Goal: Task Accomplishment & Management: Manage account settings

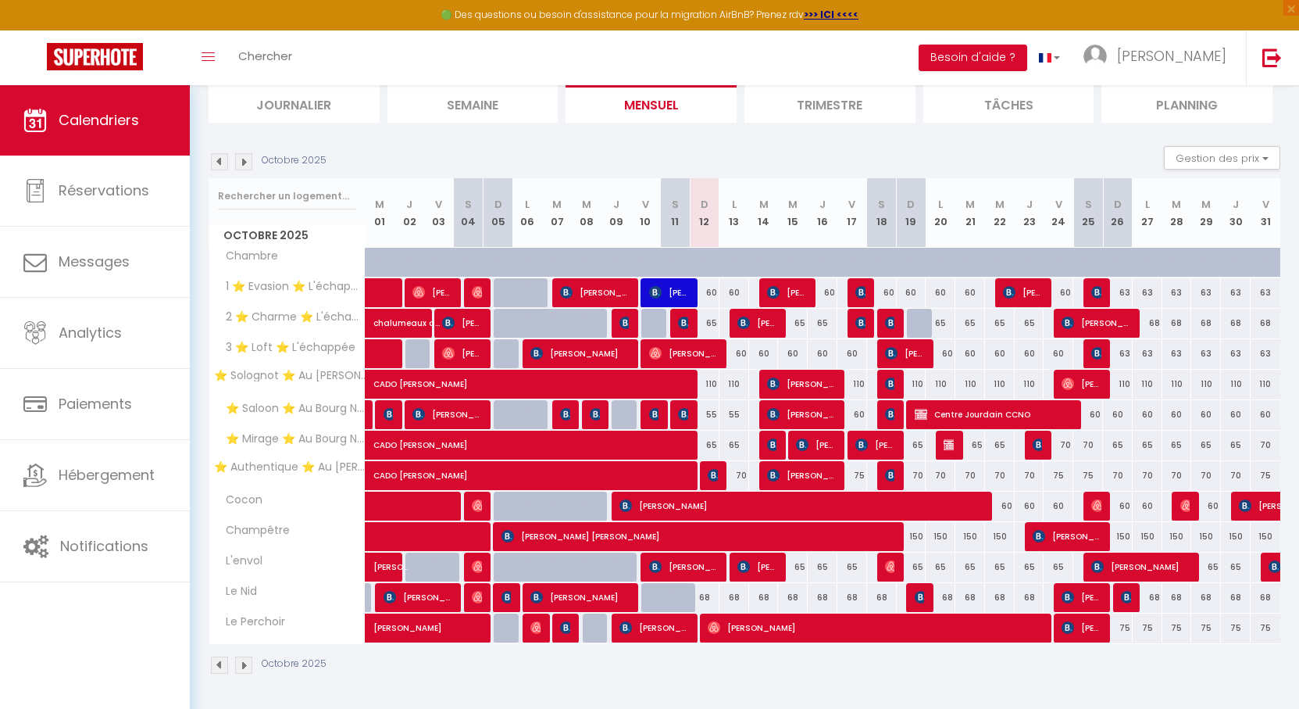
scroll to position [109, 0]
drag, startPoint x: 746, startPoint y: 157, endPoint x: 720, endPoint y: 144, distance: 29.7
click at [721, 144] on section "Octobre 2025 Gestion des prix Nb Nuits minimum Règles Disponibilité Octobre 202…" at bounding box center [745, 409] width 1072 height 559
drag, startPoint x: 732, startPoint y: 141, endPoint x: 695, endPoint y: 140, distance: 36.7
click at [695, 140] on section "Octobre 2025 Gestion des prix Nb Nuits minimum Règles Disponibilité Octobre 202…" at bounding box center [745, 409] width 1072 height 559
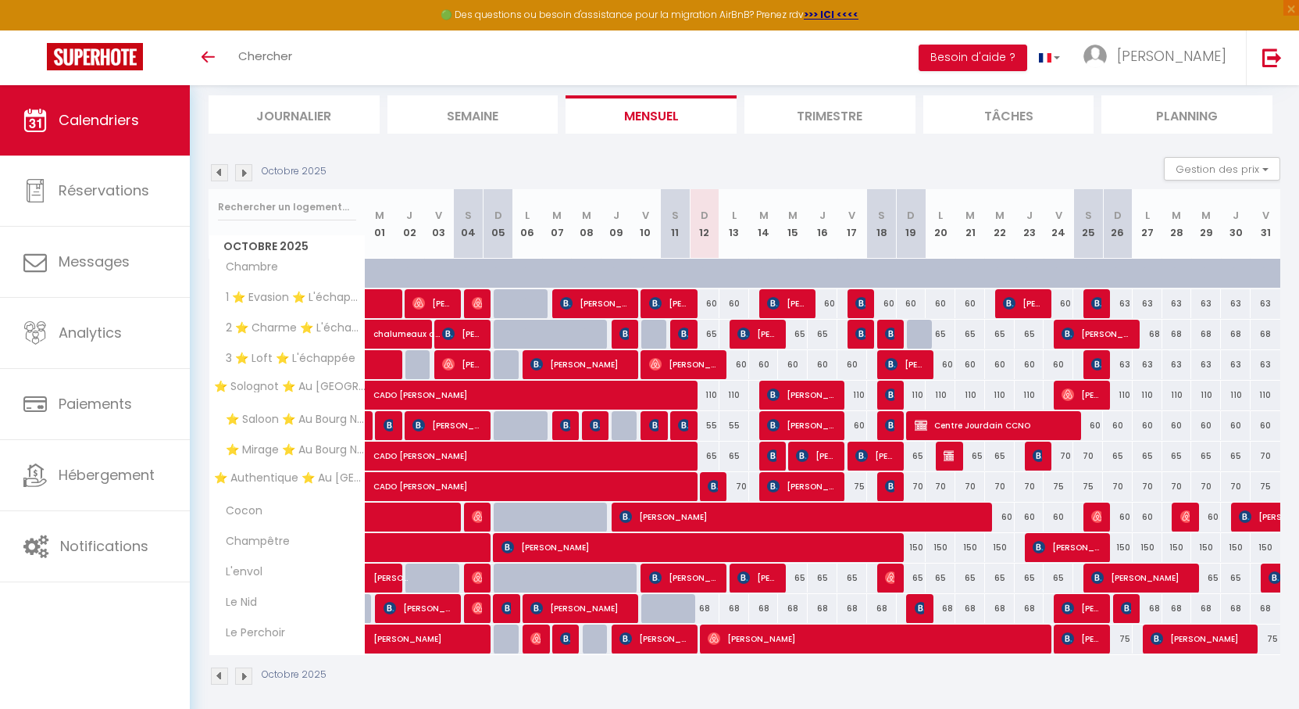
scroll to position [109, 0]
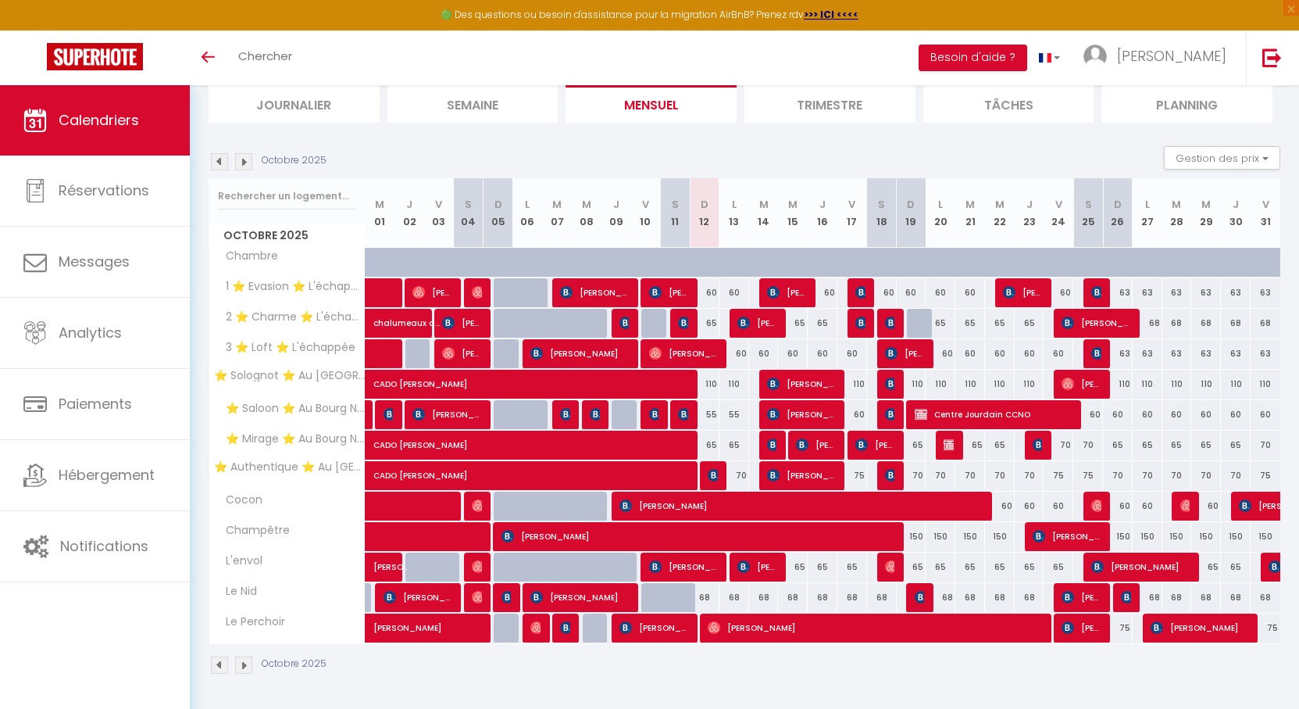
drag, startPoint x: 682, startPoint y: 154, endPoint x: 634, endPoint y: 154, distance: 48.4
click at [634, 154] on div "Octobre 2025 Gestion des prix Nb Nuits minimum Règles Disponibilité" at bounding box center [745, 162] width 1072 height 32
drag, startPoint x: 650, startPoint y: 147, endPoint x: 627, endPoint y: 145, distance: 23.5
click at [627, 146] on div "Octobre 2025 Gestion des prix Nb Nuits minimum Règles Disponibilité" at bounding box center [745, 162] width 1072 height 32
drag, startPoint x: 679, startPoint y: 149, endPoint x: 628, endPoint y: 152, distance: 50.8
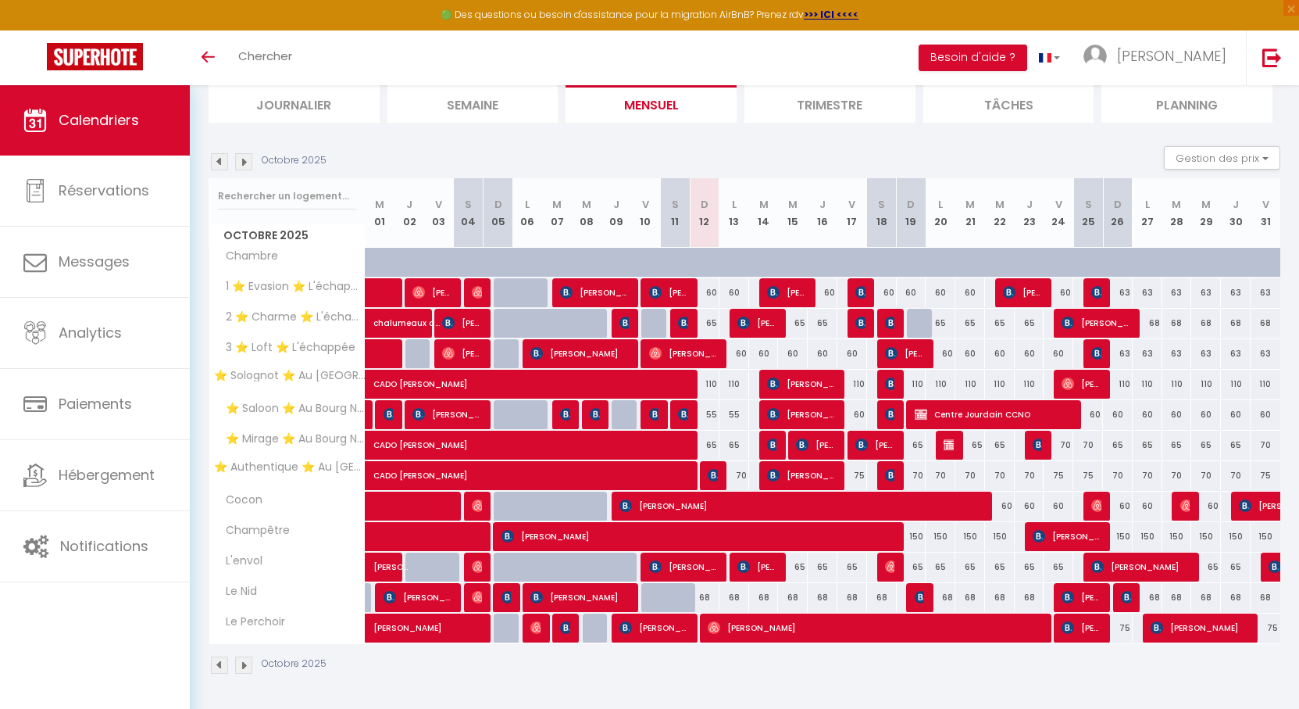
click at [628, 152] on div "Octobre 2025 Gestion des prix Nb Nuits minimum Règles Disponibilité" at bounding box center [745, 162] width 1072 height 32
drag, startPoint x: 681, startPoint y: 148, endPoint x: 660, endPoint y: 148, distance: 20.3
click at [660, 148] on div "Octobre 2025 Gestion des prix Nb Nuits minimum Règles Disponibilité" at bounding box center [745, 162] width 1072 height 32
drag, startPoint x: 682, startPoint y: 147, endPoint x: 652, endPoint y: 145, distance: 30.5
click at [652, 146] on div "Octobre 2025 Gestion des prix Nb Nuits minimum Règles Disponibilité" at bounding box center [745, 162] width 1072 height 32
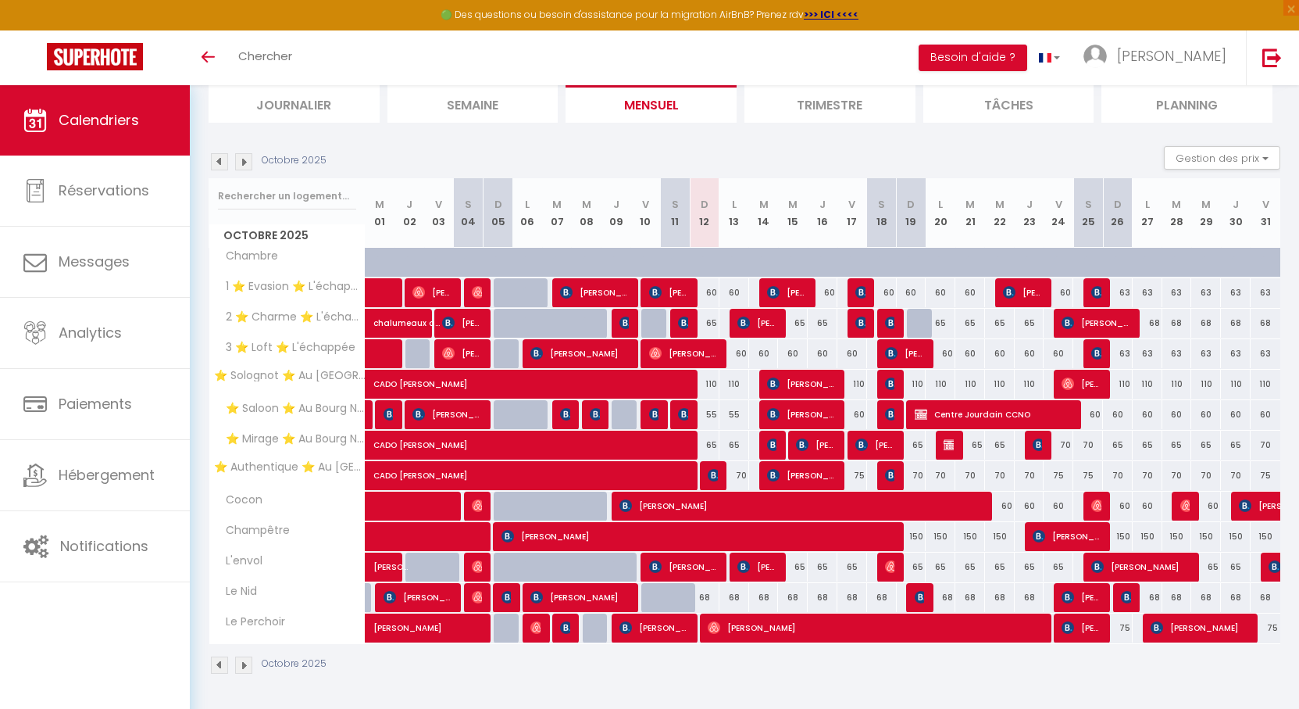
drag, startPoint x: 667, startPoint y: 161, endPoint x: 637, endPoint y: 161, distance: 30.5
click at [637, 161] on div "Octobre 2025 Gestion des prix Nb Nuits minimum Règles Disponibilité" at bounding box center [745, 162] width 1072 height 32
drag, startPoint x: 689, startPoint y: 148, endPoint x: 652, endPoint y: 147, distance: 37.5
click at [652, 147] on div "Octobre 2025 Gestion des prix Nb Nuits minimum Règles Disponibilité" at bounding box center [745, 162] width 1072 height 32
drag, startPoint x: 657, startPoint y: 147, endPoint x: 648, endPoint y: 146, distance: 9.4
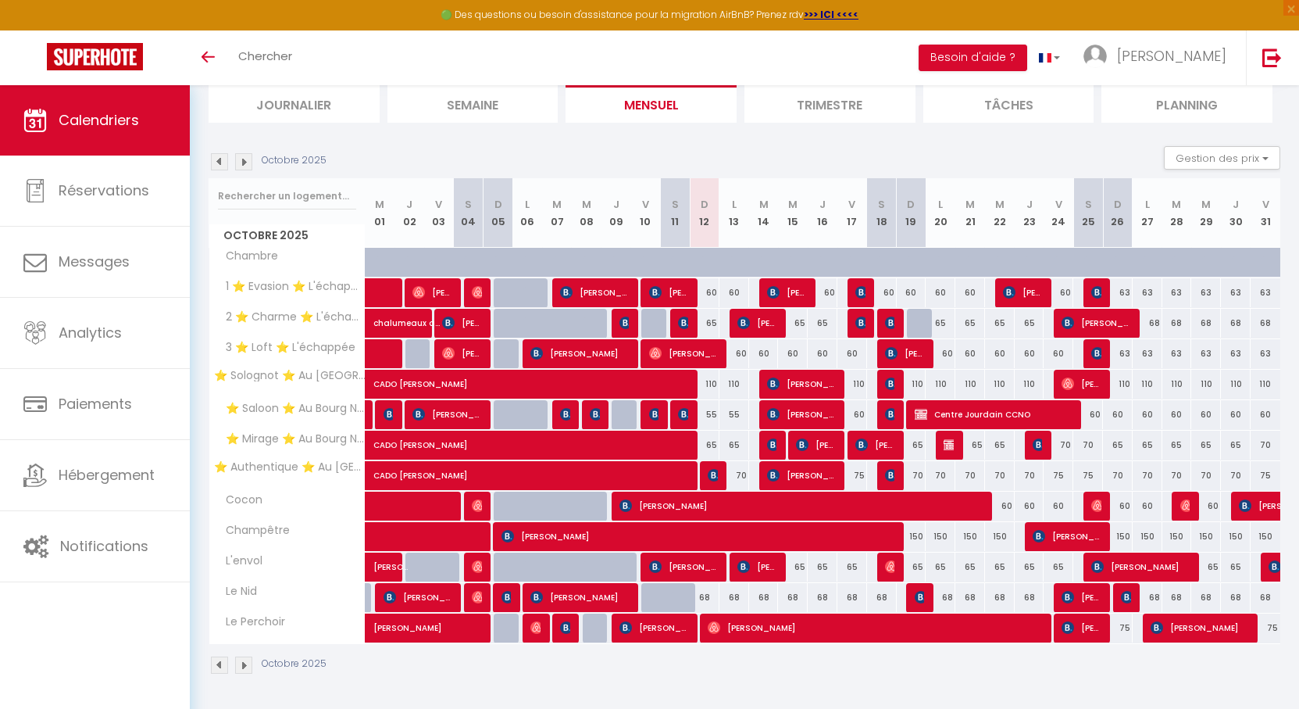
click at [648, 146] on div "Octobre 2025 Gestion des prix Nb Nuits minimum Règles Disponibilité" at bounding box center [745, 162] width 1072 height 32
drag, startPoint x: 604, startPoint y: 146, endPoint x: 532, endPoint y: 147, distance: 71.9
click at [532, 147] on div "Octobre 2025 Gestion des prix Nb Nuits minimum Règles Disponibilité" at bounding box center [745, 162] width 1072 height 32
drag, startPoint x: 679, startPoint y: 162, endPoint x: 666, endPoint y: 157, distance: 13.4
click at [666, 157] on div "Octobre 2025 Gestion des prix Nb Nuits minimum Règles Disponibilité" at bounding box center [745, 162] width 1072 height 32
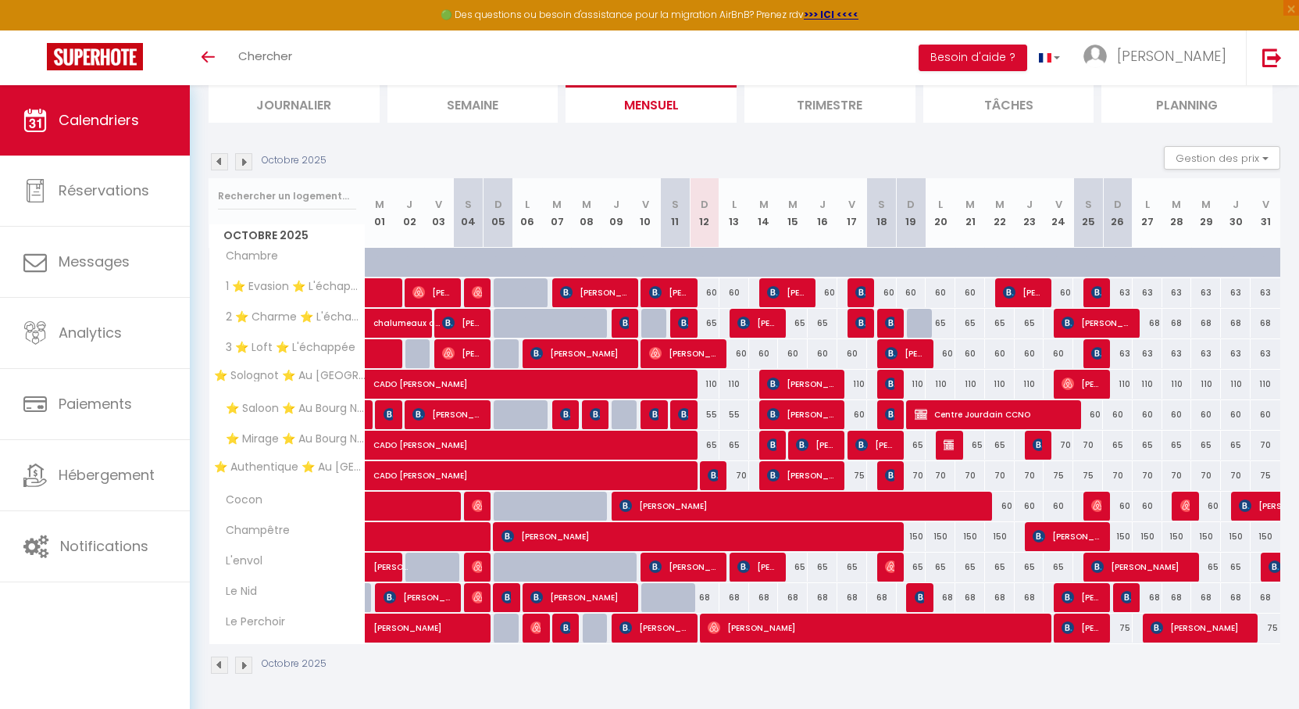
drag, startPoint x: 427, startPoint y: 144, endPoint x: 305, endPoint y: 58, distance: 148.5
click at [418, 143] on section "Octobre 2025 Gestion des prix Nb Nuits minimum Règles Disponibilité Octobre 202…" at bounding box center [745, 409] width 1072 height 559
